Goal: Task Accomplishment & Management: Manage account settings

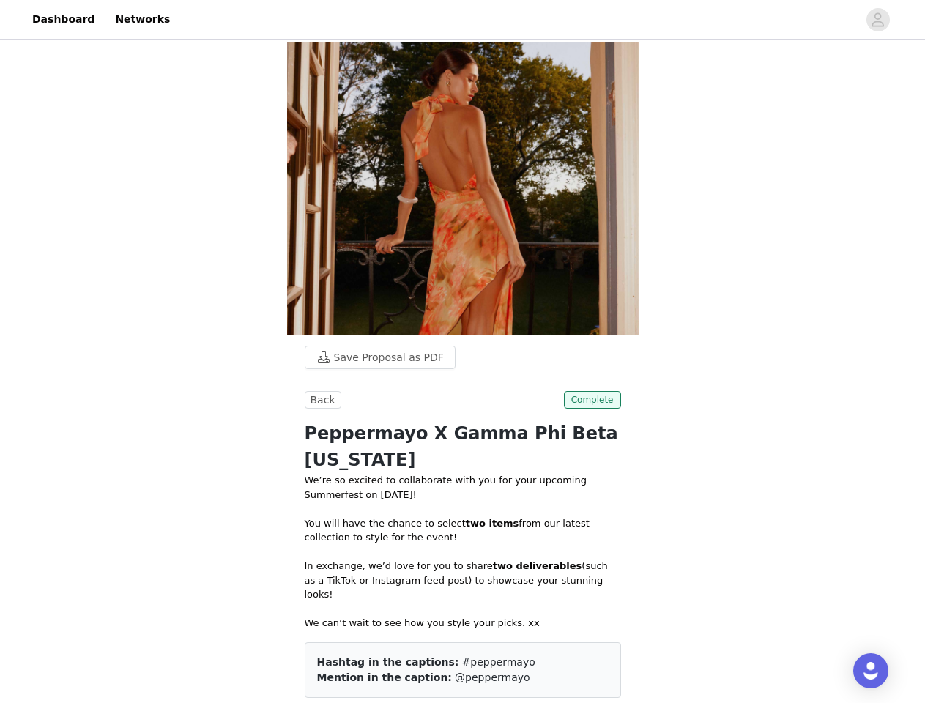
click at [462, 642] on div "Hashtag in the captions: #peppermayo Mention in the caption: @peppermayo" at bounding box center [463, 670] width 316 height 56
click at [462, 20] on div at bounding box center [518, 19] width 679 height 33
click at [878, 20] on icon "avatar" at bounding box center [878, 19] width 14 height 23
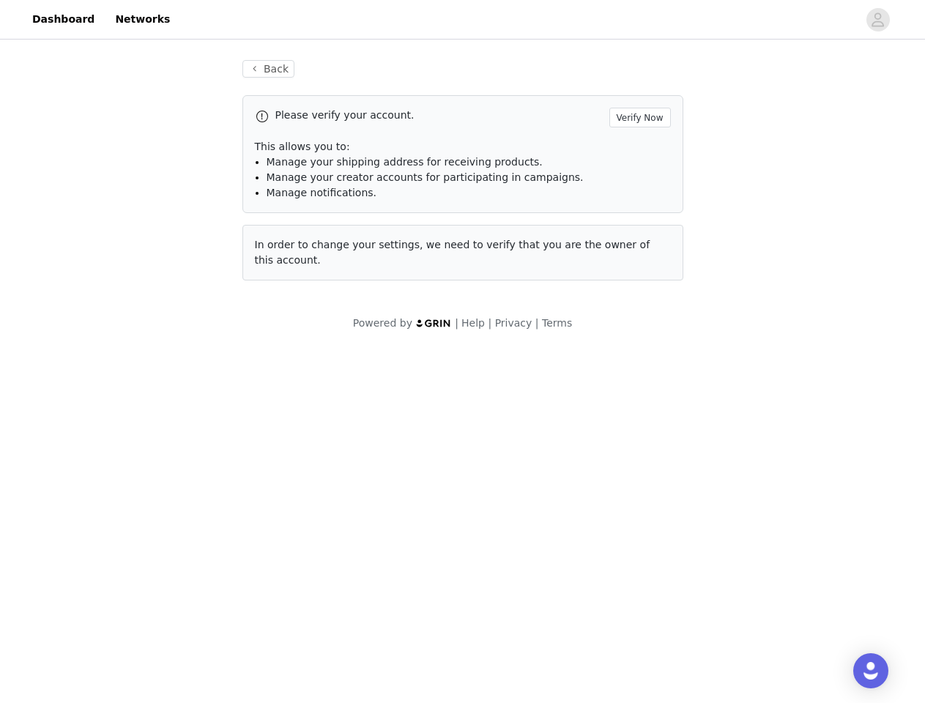
click at [373, 81] on div "Back Please verify your account. Verify Now This allows you to: Manage your shi…" at bounding box center [463, 170] width 476 height 256
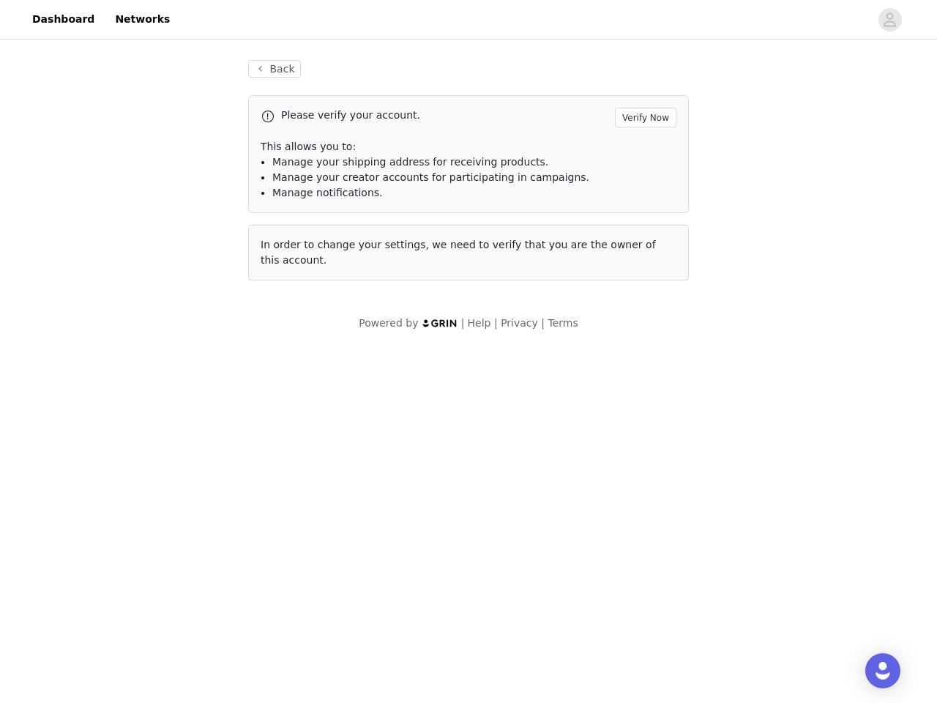
click at [321, 123] on div "Please verify your account. Verify Now" at bounding box center [469, 118] width 416 height 20
click at [594, 123] on div "Please verify your account. Verify Now" at bounding box center [469, 118] width 416 height 20
click at [463, 533] on body "Dashboard Networks Back Please verify your account. Verify Now This allows you …" at bounding box center [468, 351] width 937 height 703
click at [576, 513] on body "Dashboard Networks Back Please verify your account. Verify Now This allows you …" at bounding box center [468, 351] width 937 height 703
click at [594, 620] on body "Dashboard Networks Back Please verify your account. Verify Now This allows you …" at bounding box center [468, 351] width 937 height 703
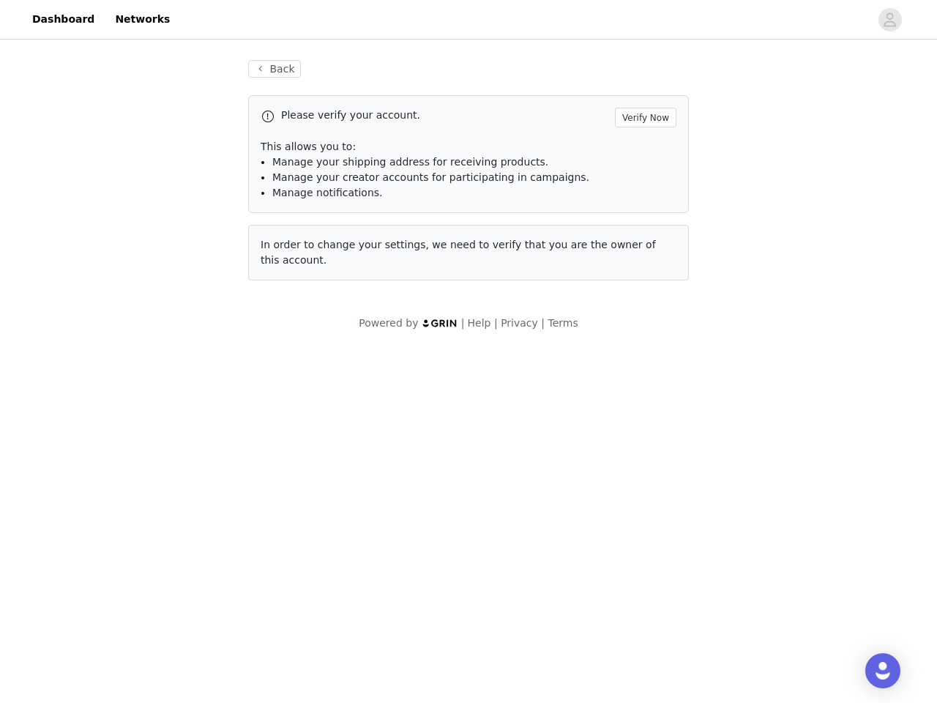
click at [594, 620] on body "Dashboard Networks Back Please verify your account. Verify Now This allows you …" at bounding box center [468, 351] width 937 height 703
